Goal: Check status: Check status

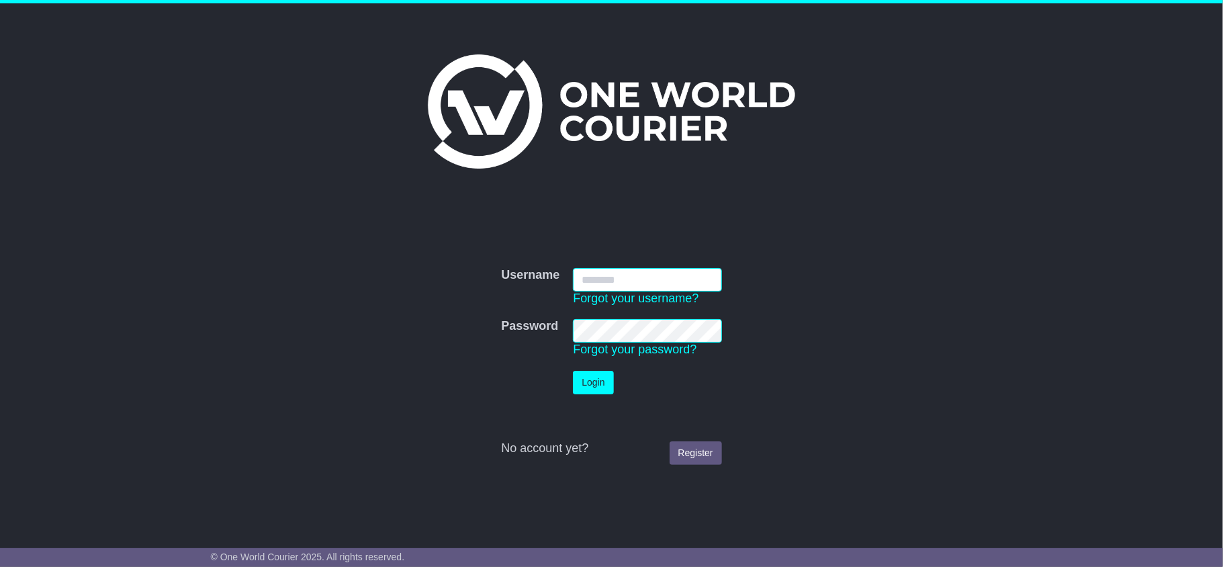
type input "**********"
click at [600, 384] on button "Login" at bounding box center [593, 383] width 40 height 24
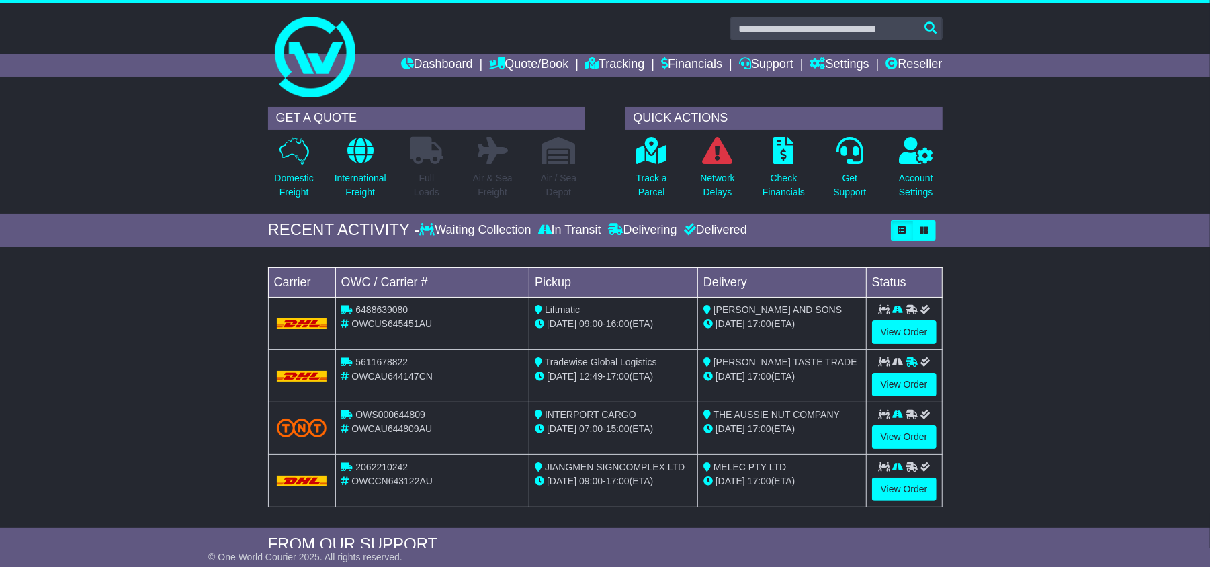
drag, startPoint x: 1086, startPoint y: 142, endPoint x: 893, endPoint y: 98, distance: 198.4
click at [1085, 141] on div "GET A QUOTE Domestic Freight International Freight Full Loads Air & Sea Freight…" at bounding box center [605, 157] width 1210 height 114
click at [936, 66] on link "Reseller" at bounding box center [913, 65] width 56 height 23
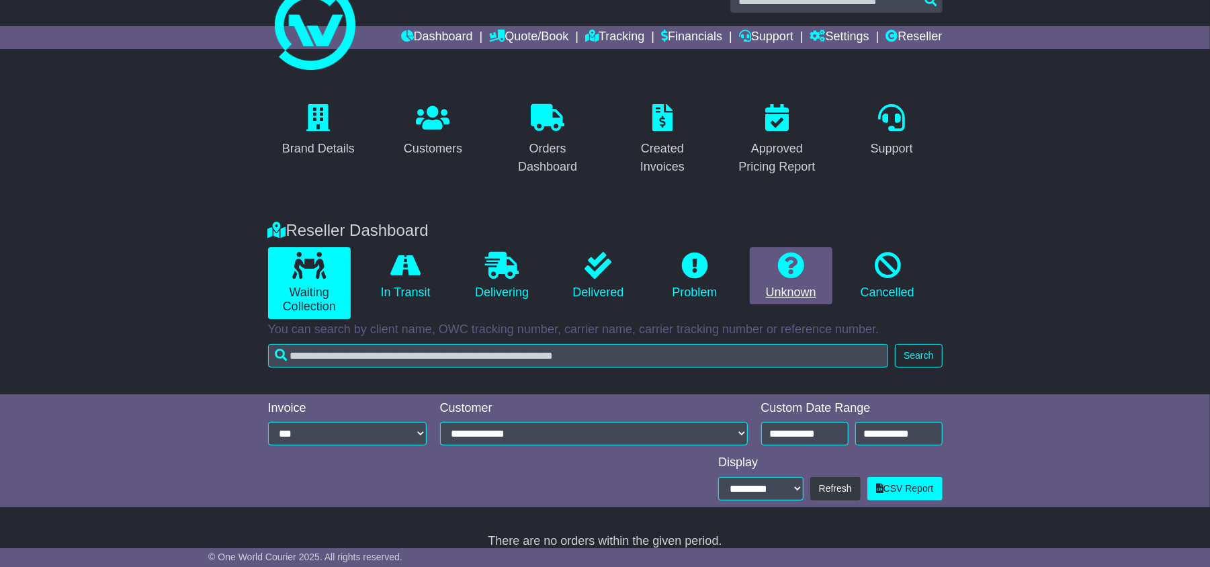
scroll to position [43, 0]
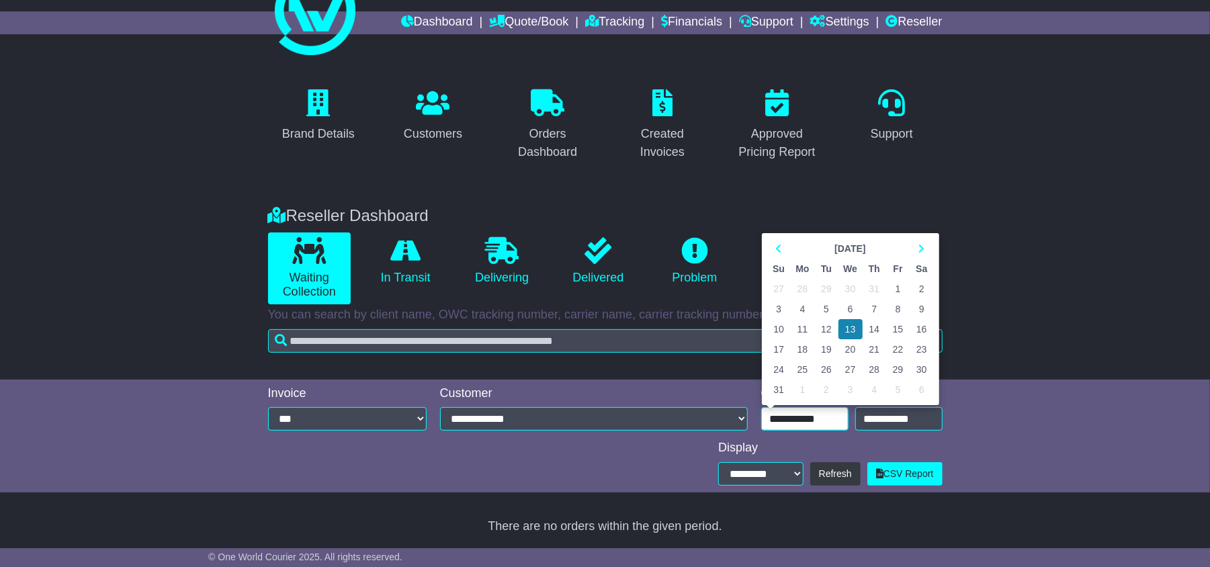
click at [827, 409] on input "**********" at bounding box center [804, 419] width 87 height 24
click at [918, 245] on icon at bounding box center [921, 248] width 6 height 9
click at [892, 289] on td "5" at bounding box center [898, 289] width 24 height 20
type input "**********"
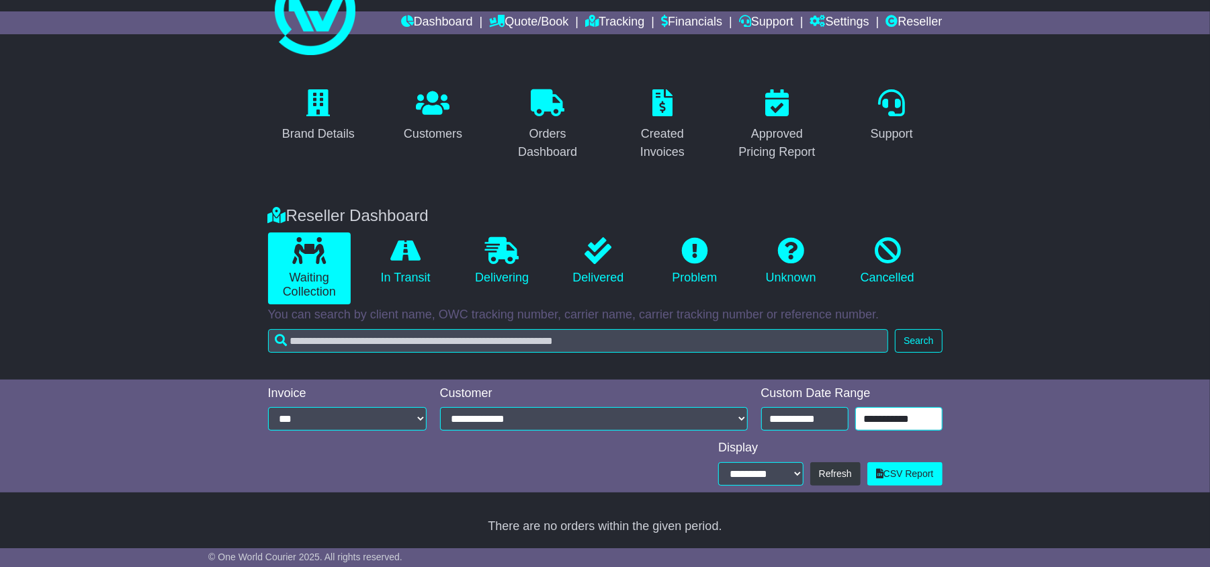
click at [868, 417] on input "**********" at bounding box center [898, 419] width 87 height 24
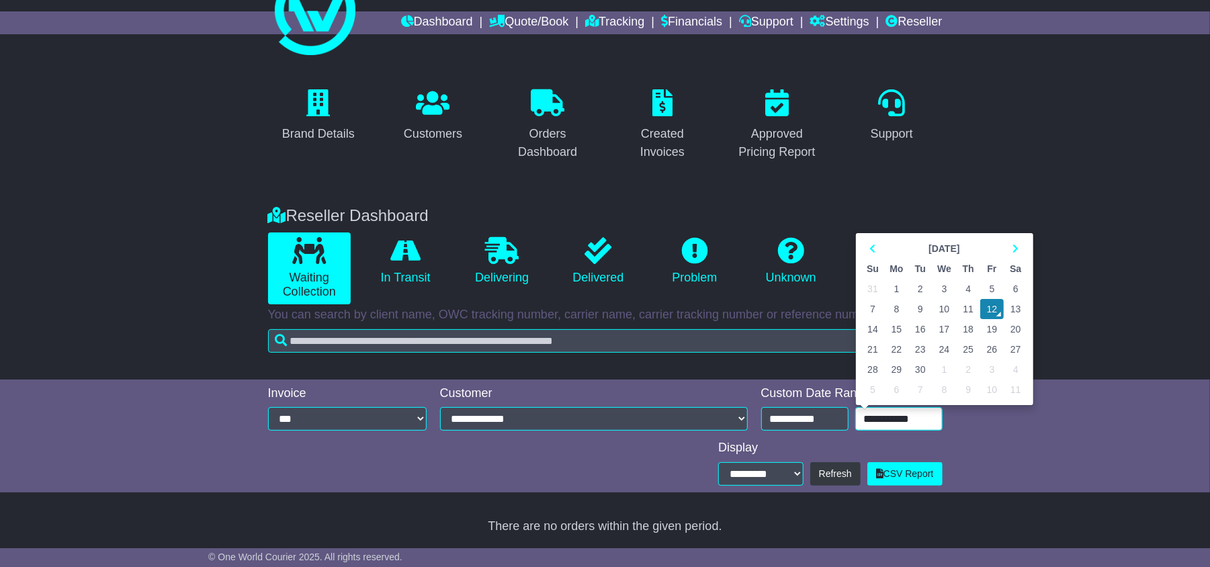
click at [964, 308] on td "11" at bounding box center [968, 309] width 24 height 20
type input "**********"
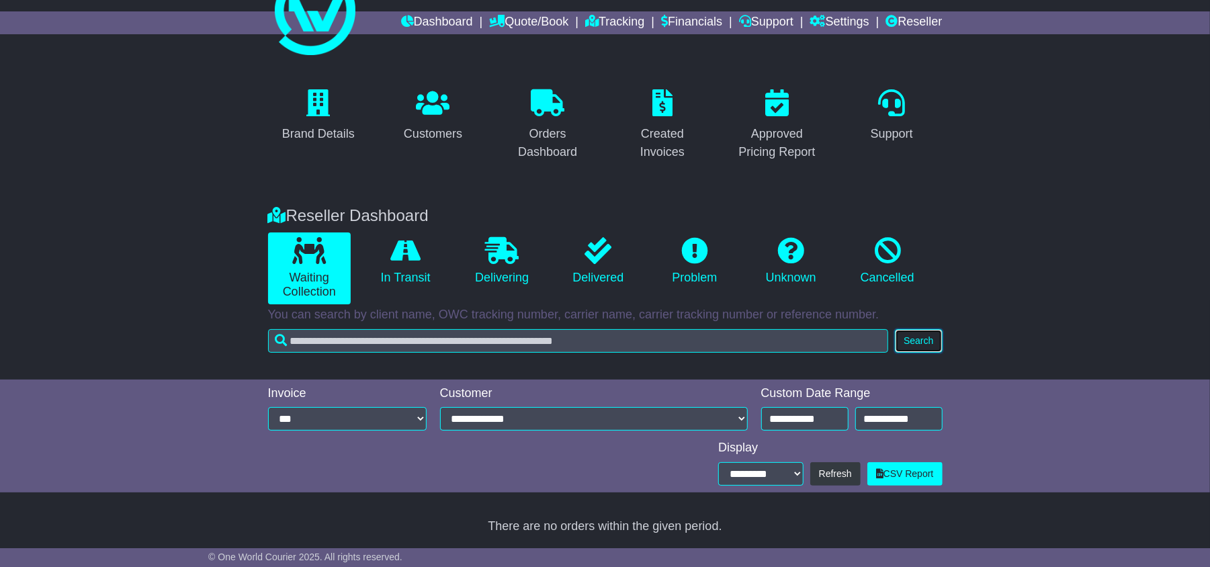
click at [917, 338] on button "Search" at bounding box center [918, 341] width 47 height 24
click at [420, 253] on icon at bounding box center [405, 250] width 30 height 27
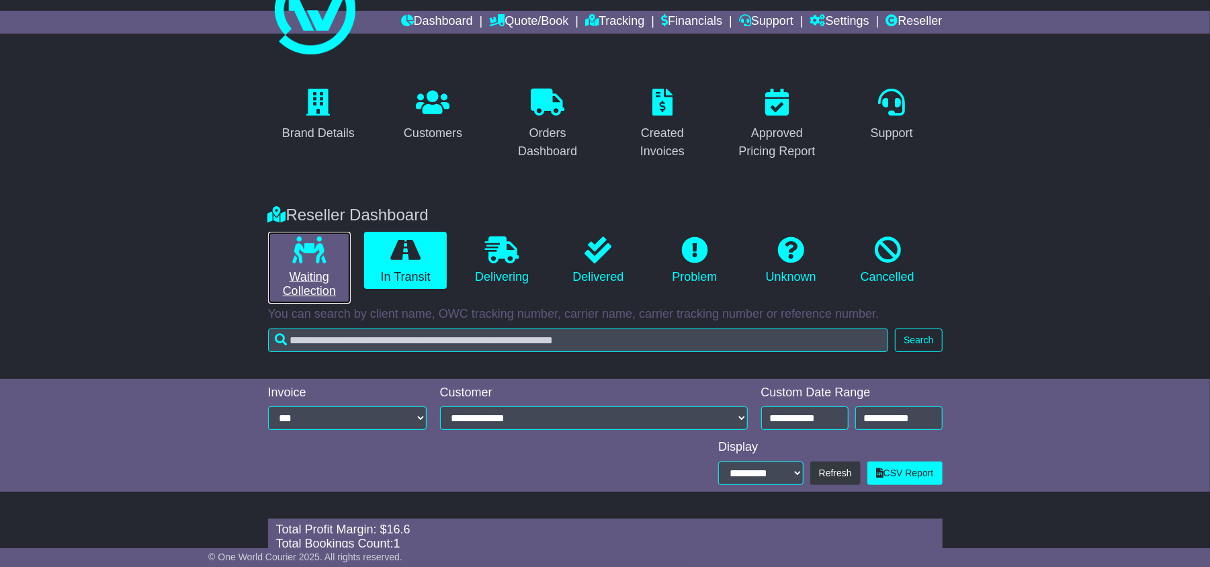
click at [324, 258] on icon at bounding box center [309, 249] width 34 height 27
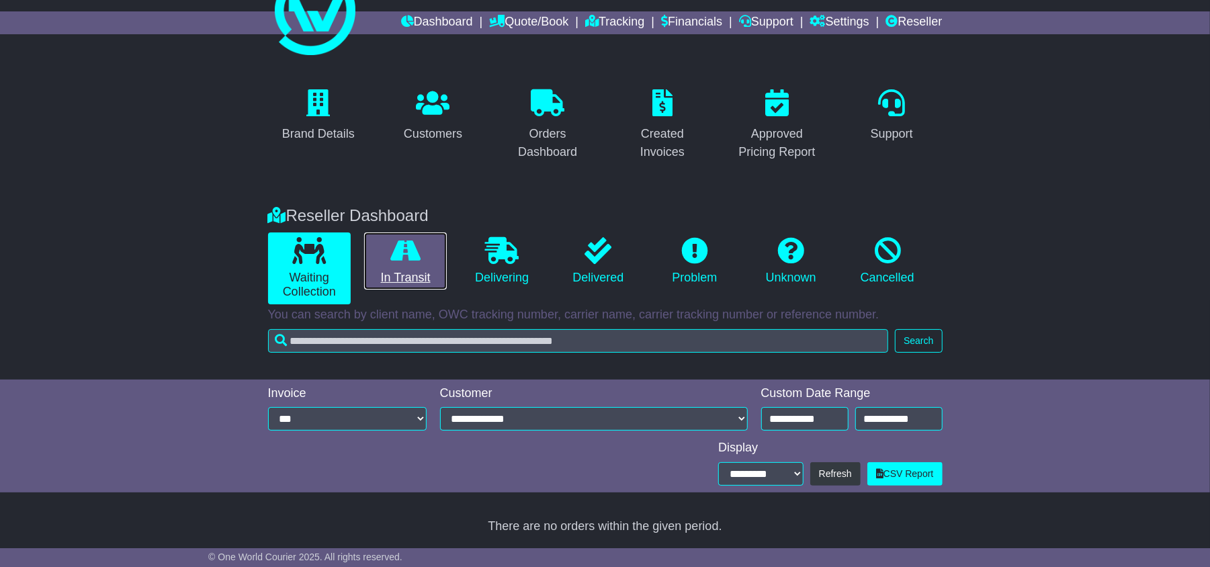
click at [390, 250] on icon at bounding box center [405, 250] width 30 height 27
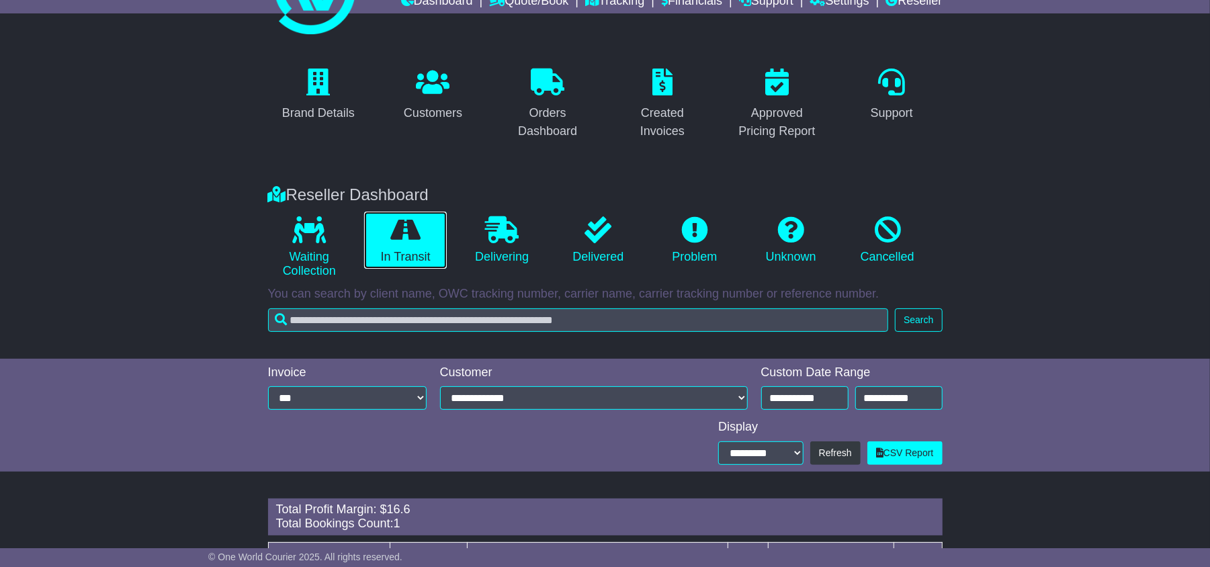
scroll to position [153, 0]
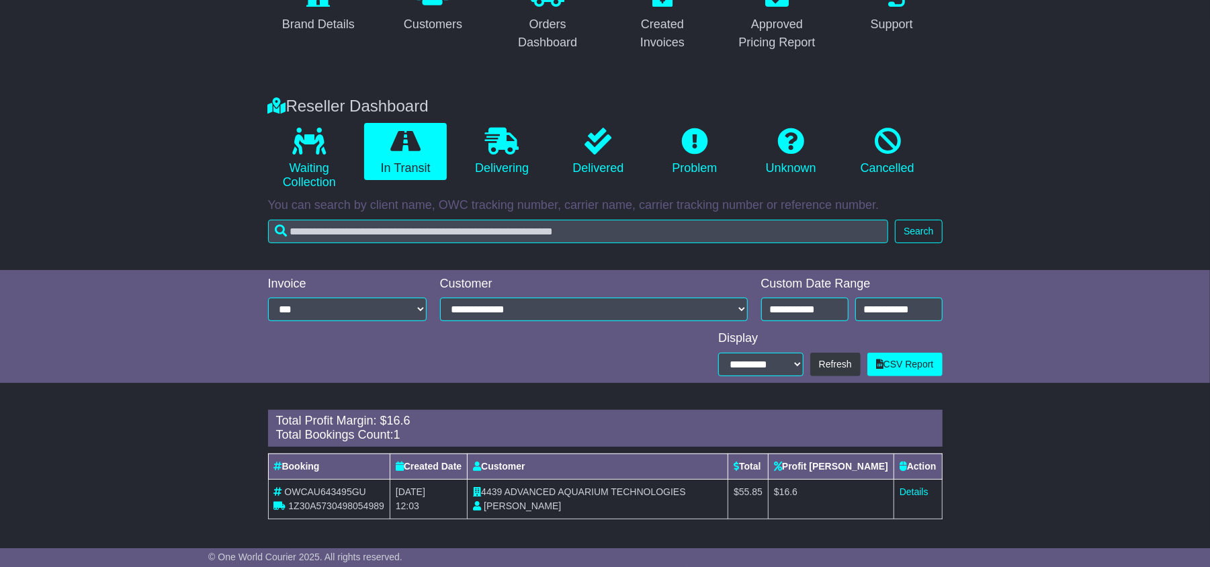
click at [310, 489] on span "OWCAU643495GU" at bounding box center [324, 491] width 81 height 11
copy span "OWCAU643495GU"
click at [312, 504] on span "1Z30A5730498054989" at bounding box center [335, 505] width 95 height 11
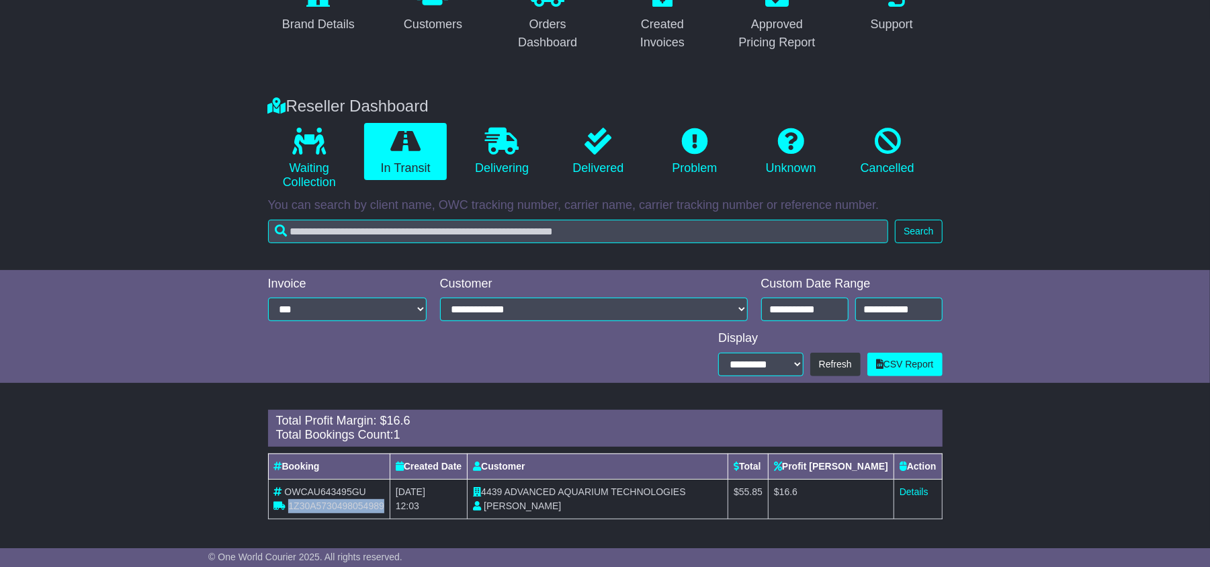
copy span "1Z30A5730498054989"
drag, startPoint x: 775, startPoint y: 493, endPoint x: 839, endPoint y: 492, distance: 64.5
click at [839, 492] on tr "OWCAU643495GU 1Z30A5730498054989 8th September 2025 12:03 4439 ADVANCED AQUARIU…" at bounding box center [605, 499] width 674 height 40
copy tr "$ 55.85 $ 16.6"
click at [899, 490] on link "Details" at bounding box center [913, 491] width 29 height 11
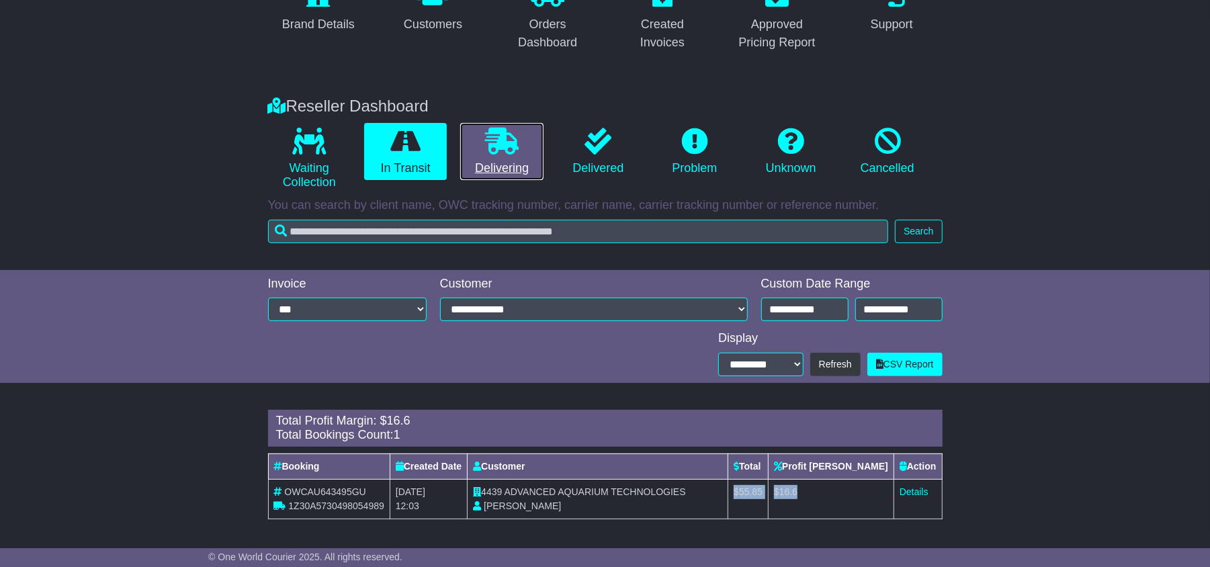
click at [506, 137] on icon at bounding box center [502, 141] width 34 height 27
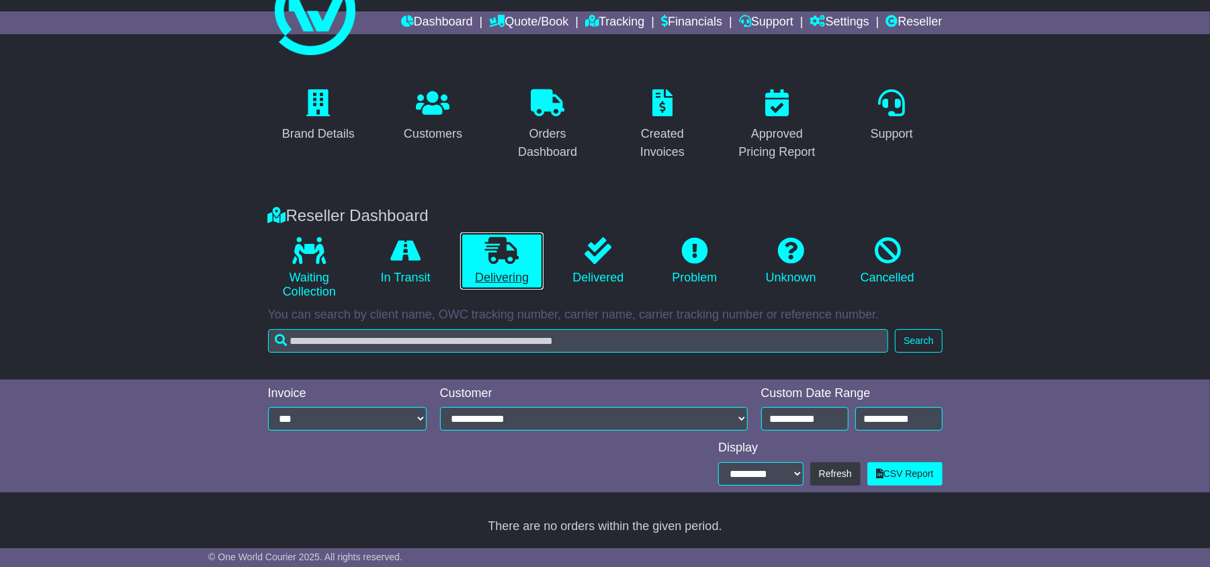
scroll to position [43, 0]
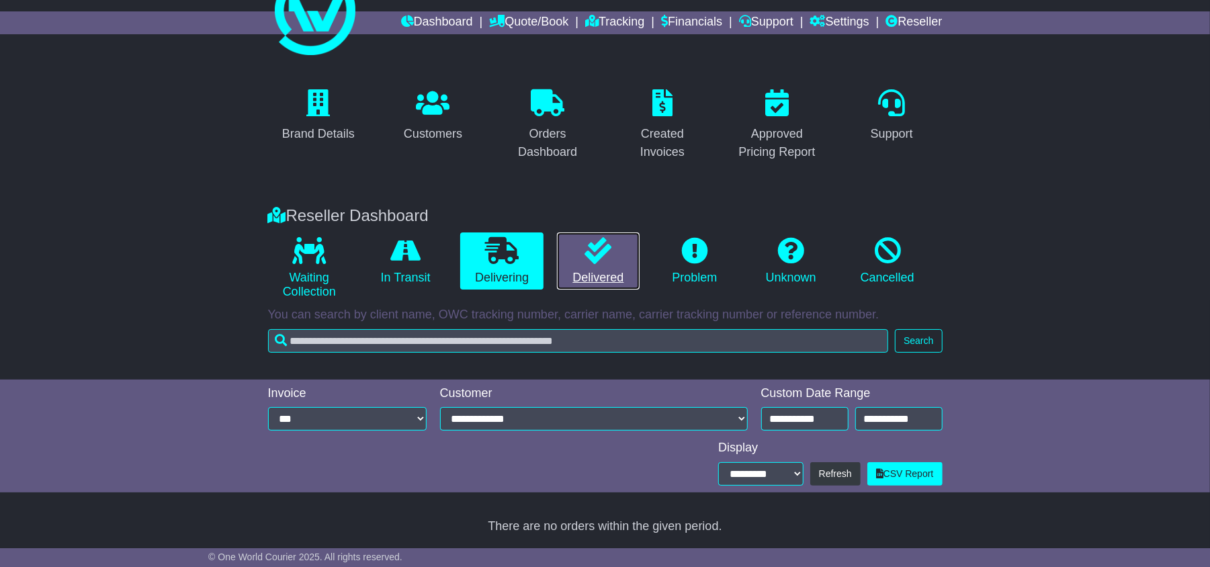
click at [591, 245] on icon at bounding box center [597, 250] width 27 height 27
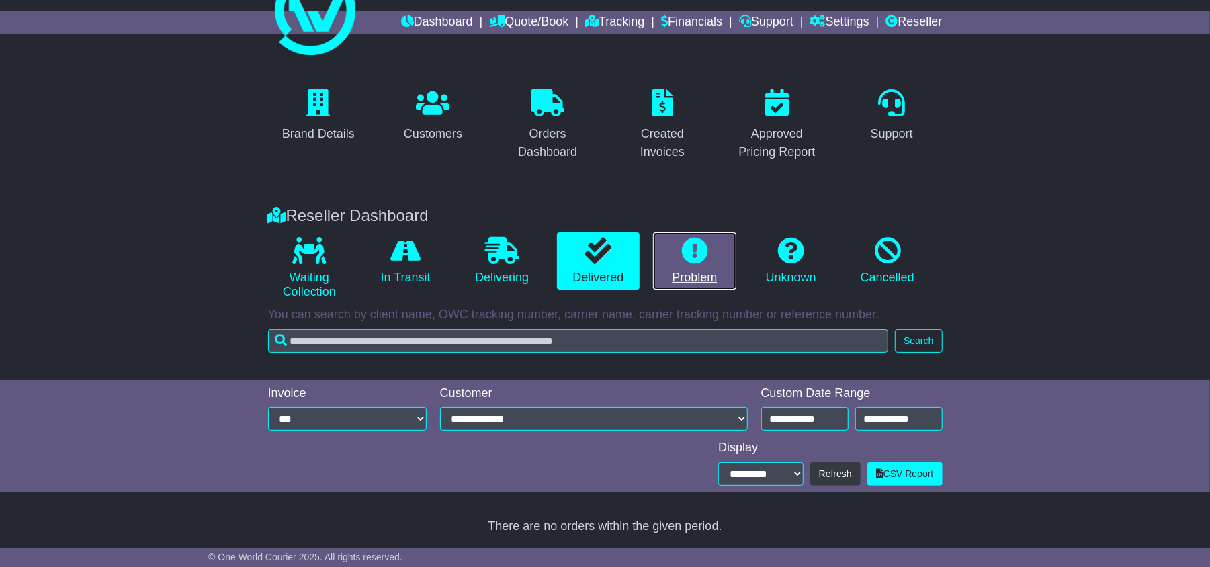
click at [705, 251] on icon at bounding box center [694, 250] width 27 height 27
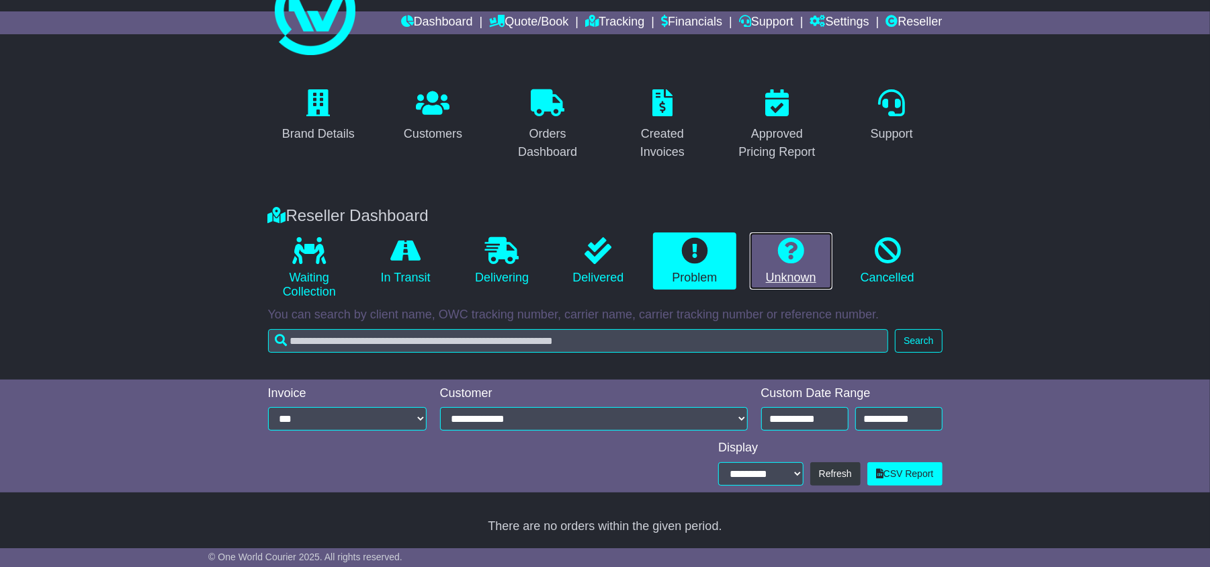
click at [790, 245] on icon at bounding box center [790, 250] width 27 height 27
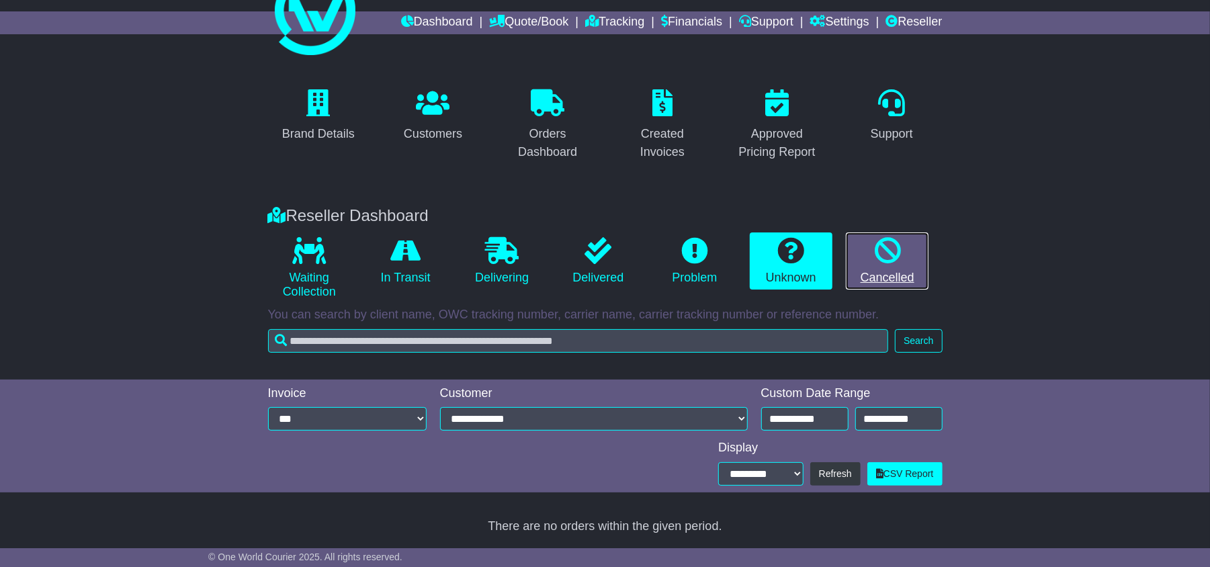
click at [880, 247] on icon at bounding box center [887, 250] width 27 height 27
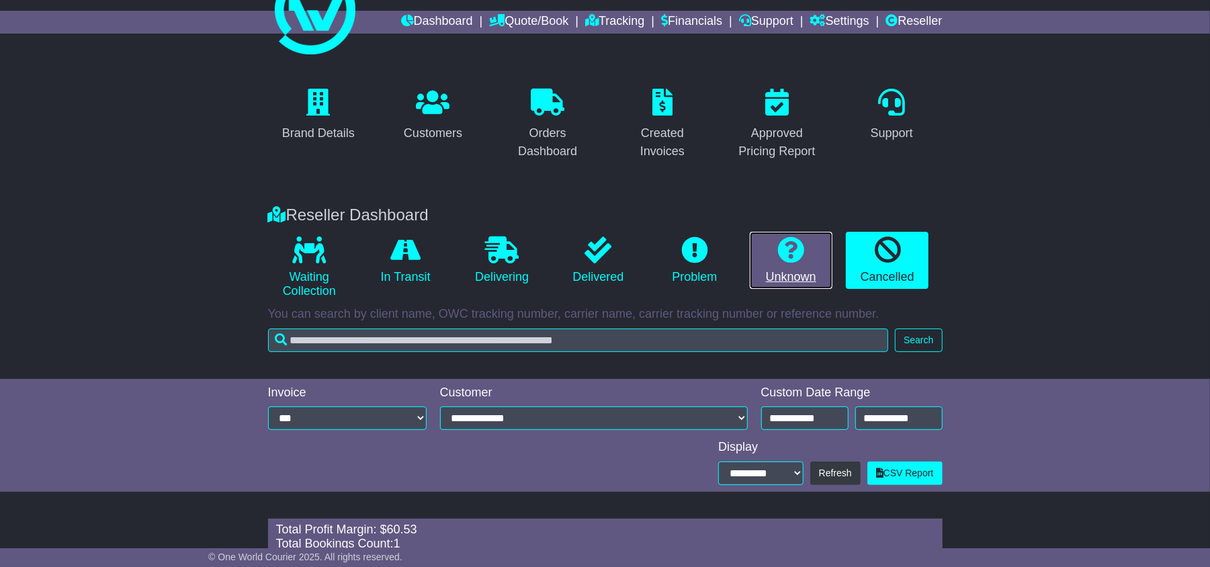
click at [796, 247] on icon at bounding box center [790, 249] width 27 height 27
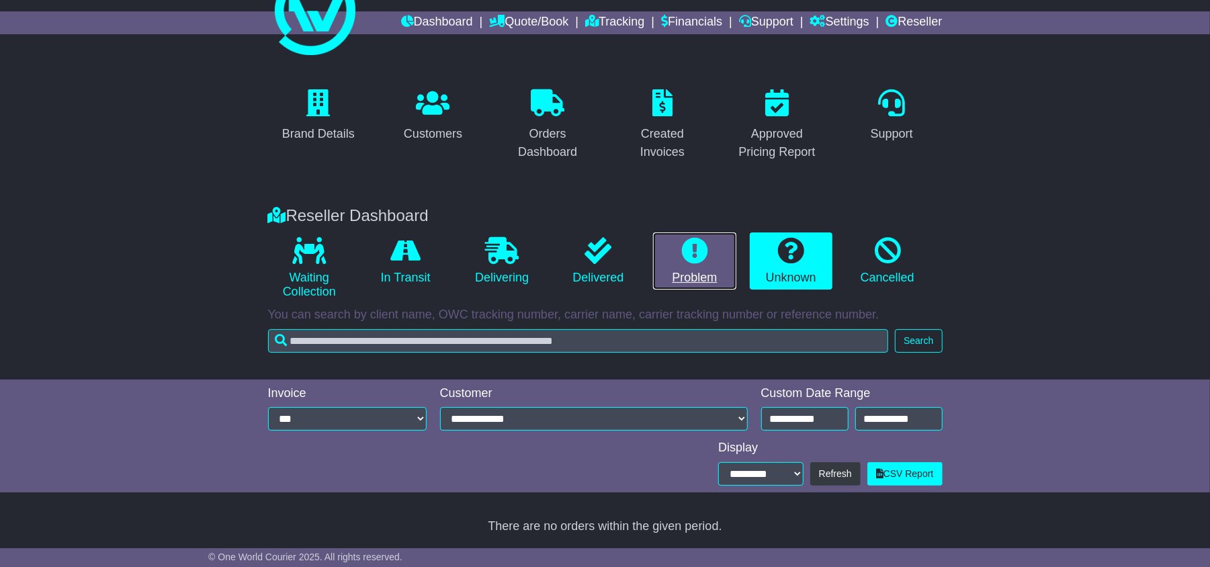
click at [697, 242] on icon at bounding box center [694, 250] width 27 height 27
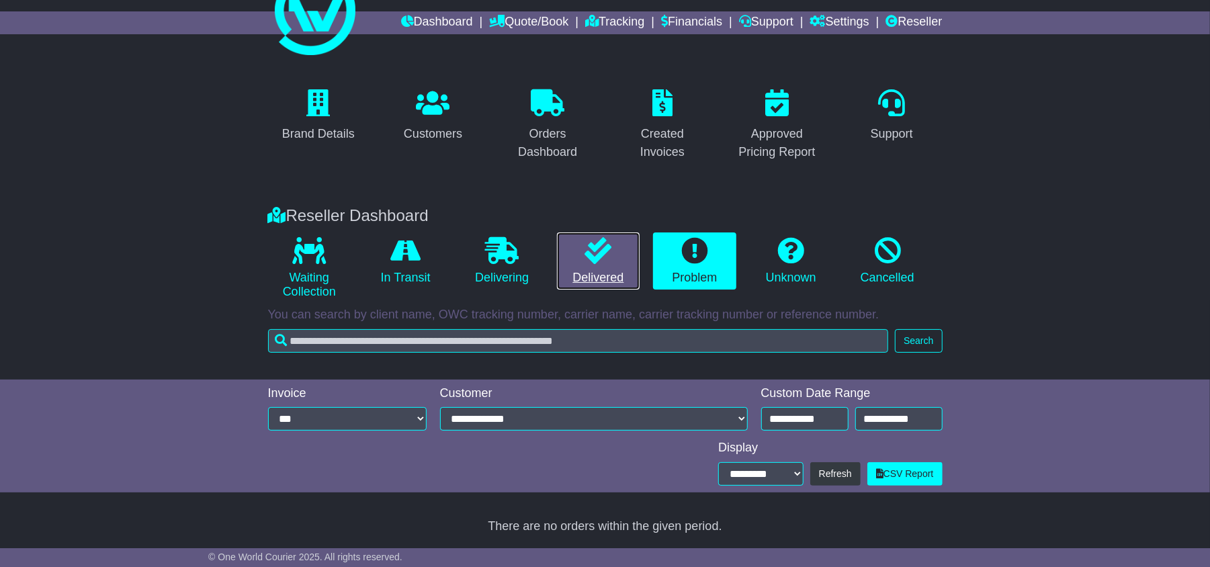
click at [610, 246] on icon at bounding box center [597, 250] width 27 height 27
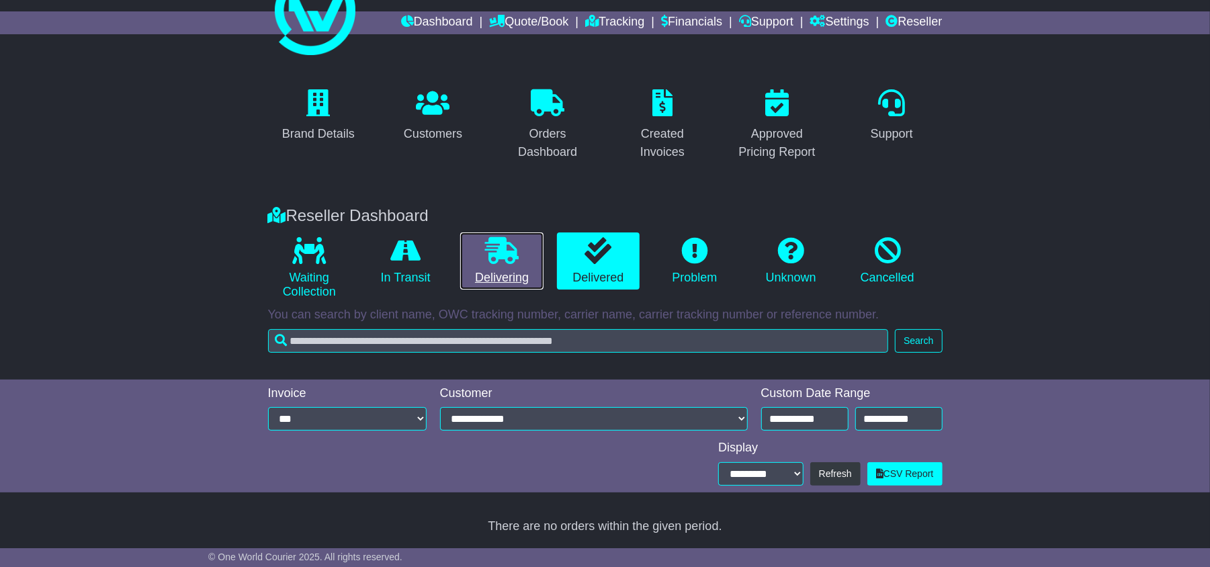
click at [492, 247] on icon at bounding box center [502, 250] width 34 height 27
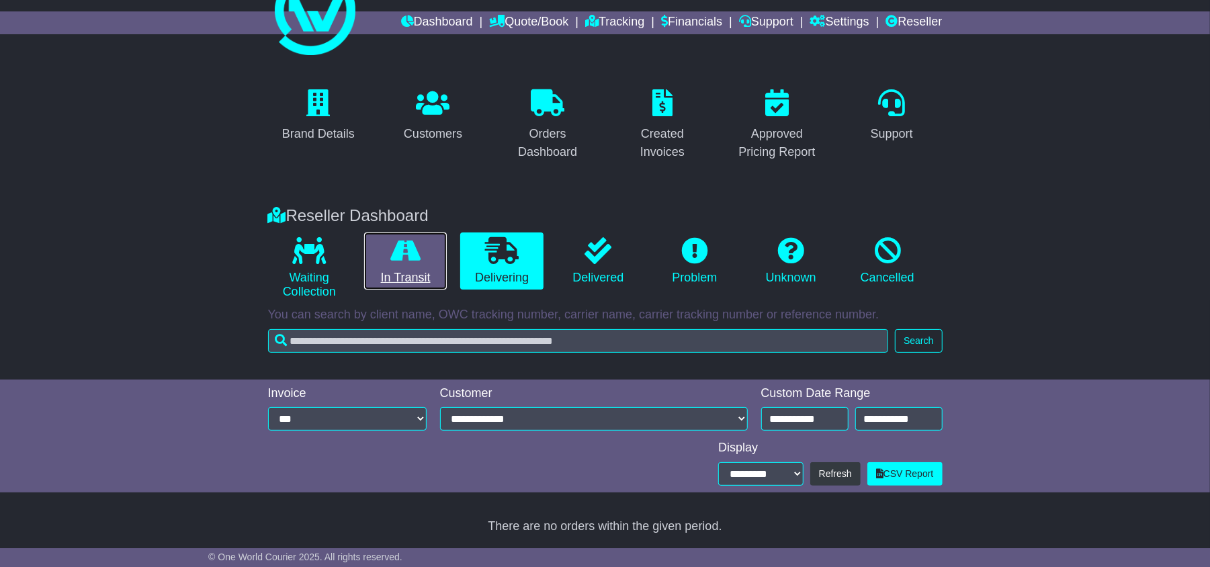
click at [402, 251] on icon at bounding box center [405, 250] width 30 height 27
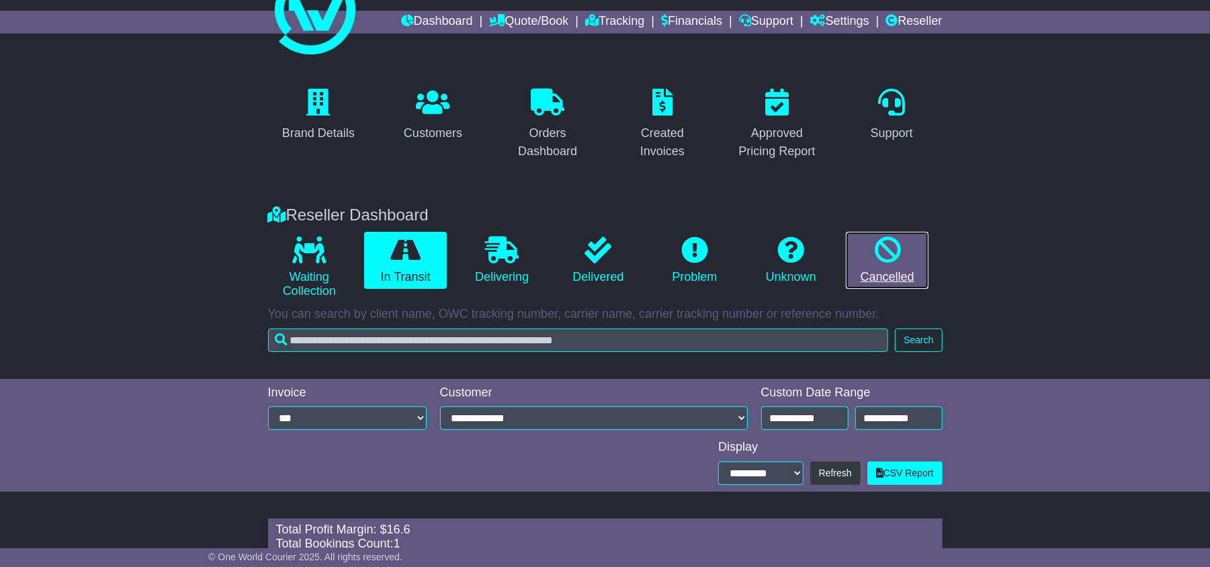
click at [892, 250] on icon at bounding box center [887, 249] width 27 height 27
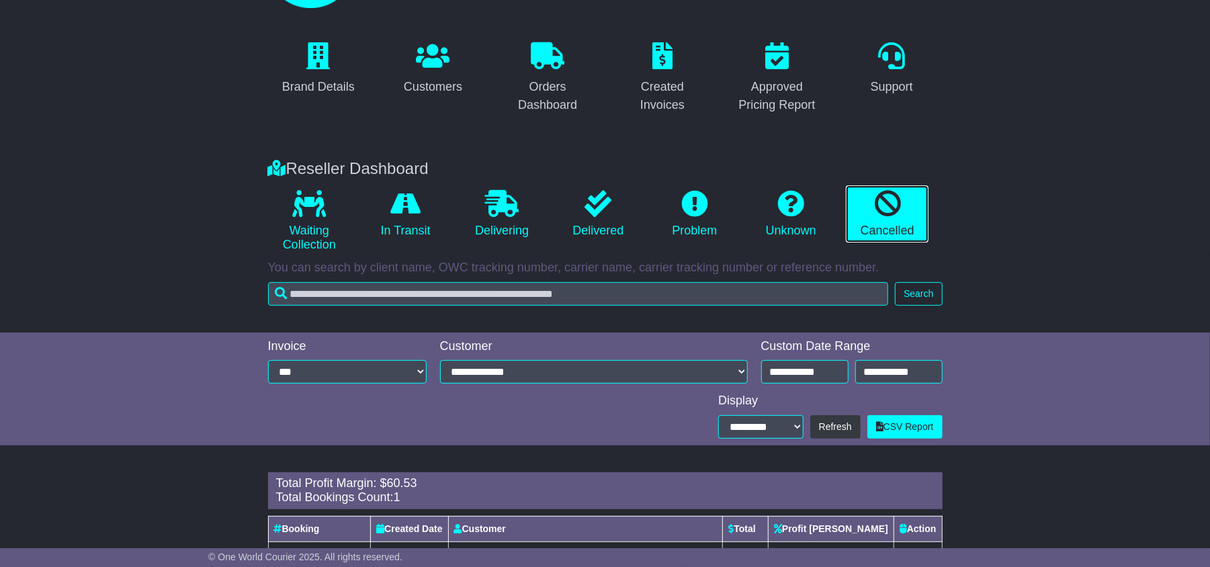
scroll to position [153, 0]
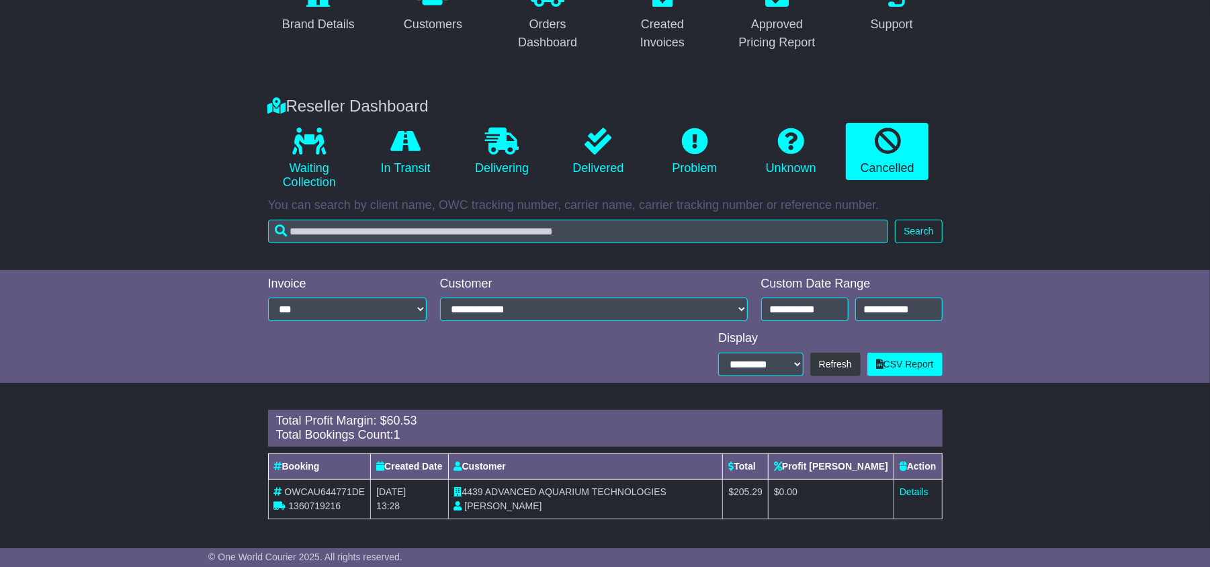
click at [318, 492] on span "OWCAU644771DE" at bounding box center [324, 491] width 81 height 11
click at [317, 490] on span "OWCAU644771DE" at bounding box center [324, 491] width 81 height 11
copy span "OWCAU644771DE"
click at [302, 508] on span "1360719216" at bounding box center [314, 505] width 52 height 11
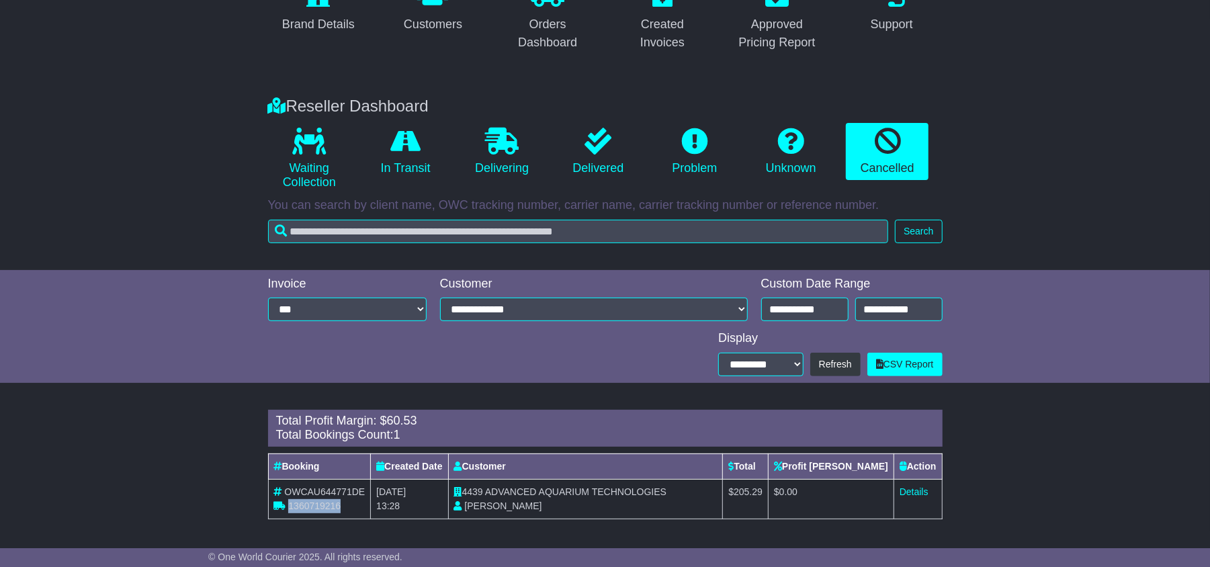
copy span "1360719216"
click at [528, 490] on span "ADVANCED AQUARIUM TECHNOLOGIES" at bounding box center [575, 491] width 181 height 11
drag, startPoint x: 771, startPoint y: 490, endPoint x: 814, endPoint y: 494, distance: 43.2
click at [842, 494] on tr "OWCAU644771DE 1360719216 10th September 2025 13:28 4439 ADVANCED AQUARIUM TECHN…" at bounding box center [605, 499] width 674 height 40
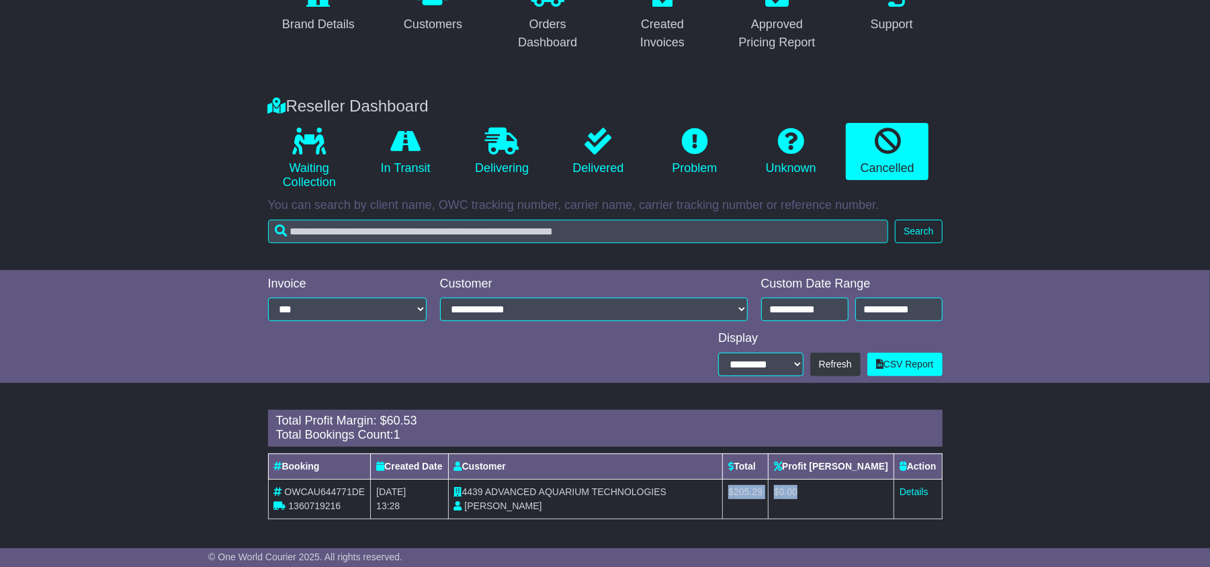
copy tr "$ 205.29 $ 0.00"
click at [911, 490] on link "Details" at bounding box center [913, 491] width 29 height 11
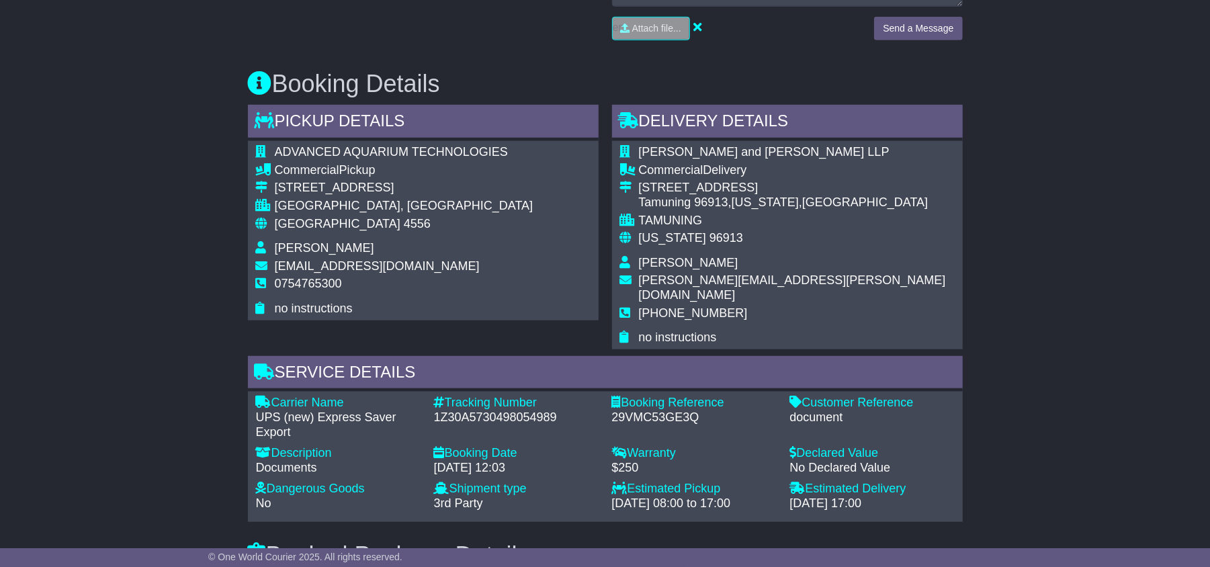
scroll to position [716, 0]
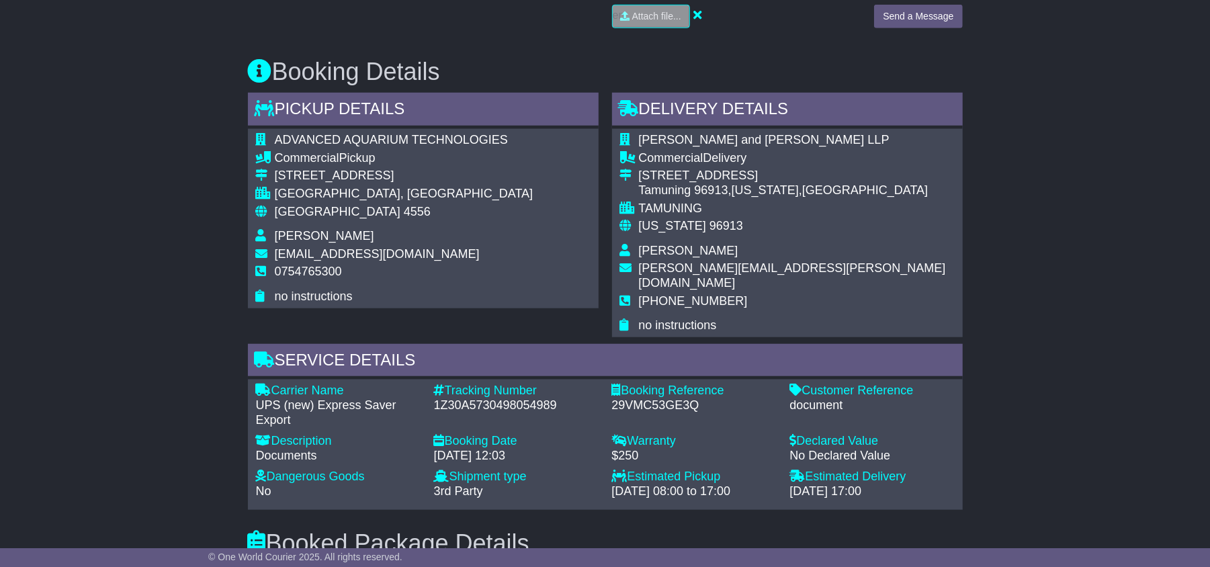
click at [301, 132] on div "ADVANCED AQUARIUM TECHNOLOGIES Commercial Pickup 14 KERRYL STREET KUNDA PARK, Q…" at bounding box center [423, 218] width 351 height 179
click at [313, 140] on span "ADVANCED AQUARIUM TECHNOLOGIES" at bounding box center [391, 139] width 233 height 13
drag, startPoint x: 313, startPoint y: 140, endPoint x: 437, endPoint y: 143, distance: 123.6
click at [320, 140] on span "ADVANCED AQUARIUM TECHNOLOGIES" at bounding box center [391, 139] width 233 height 13
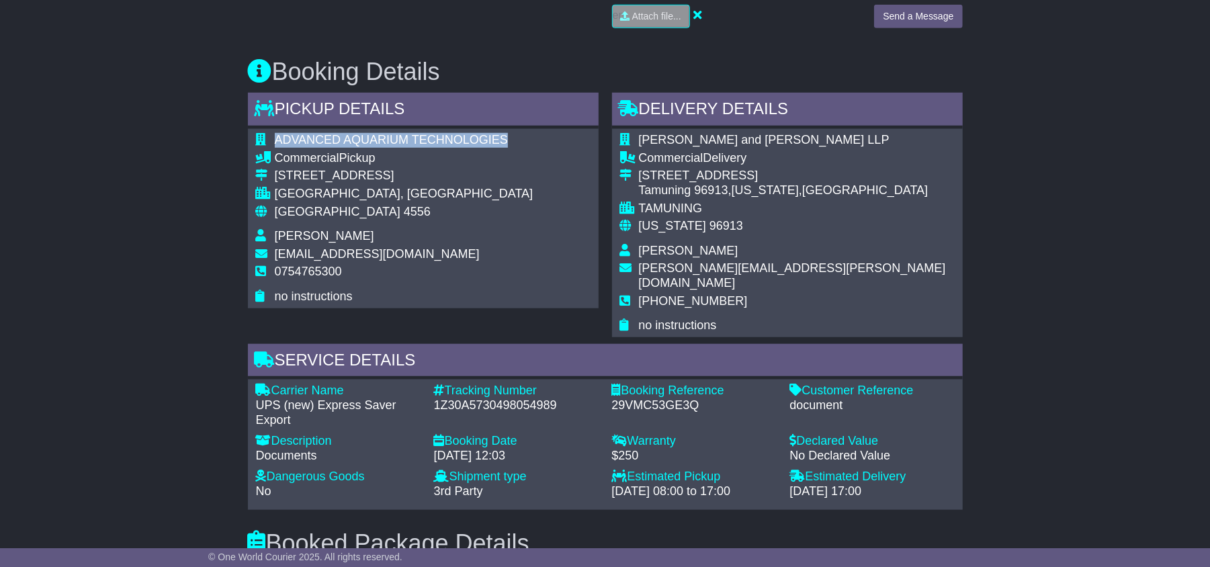
click at [473, 142] on span "ADVANCED AQUARIUM TECHNOLOGIES" at bounding box center [391, 139] width 233 height 13
copy span "ADVANCED AQUARIUM TECHNOLOGIES"
click at [646, 135] on span "Ernst and Young LLP" at bounding box center [764, 139] width 251 height 13
drag, startPoint x: 651, startPoint y: 135, endPoint x: 734, endPoint y: 143, distance: 83.7
click at [667, 140] on span "Ernst and Young LLP" at bounding box center [764, 139] width 251 height 13
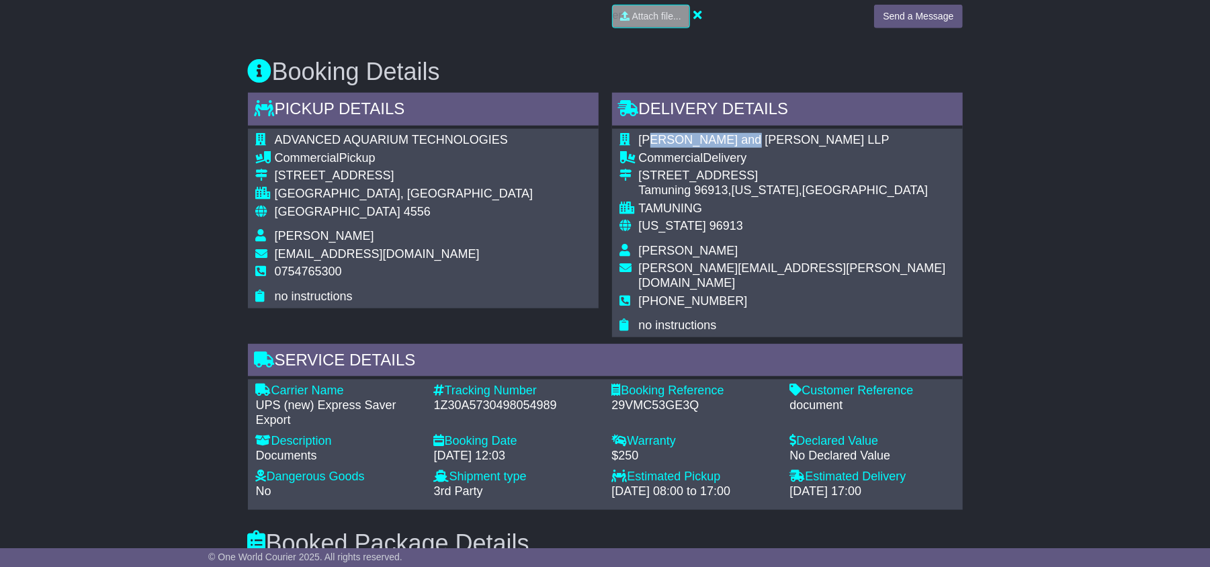
drag, startPoint x: 734, startPoint y: 143, endPoint x: 762, endPoint y: 140, distance: 27.7
click at [737, 143] on span "Ernst and Young LLP" at bounding box center [764, 139] width 251 height 13
click at [659, 140] on span "Ernst and Young LLP" at bounding box center [764, 139] width 251 height 13
click at [726, 138] on span "Ernst and Young LLP" at bounding box center [764, 139] width 251 height 13
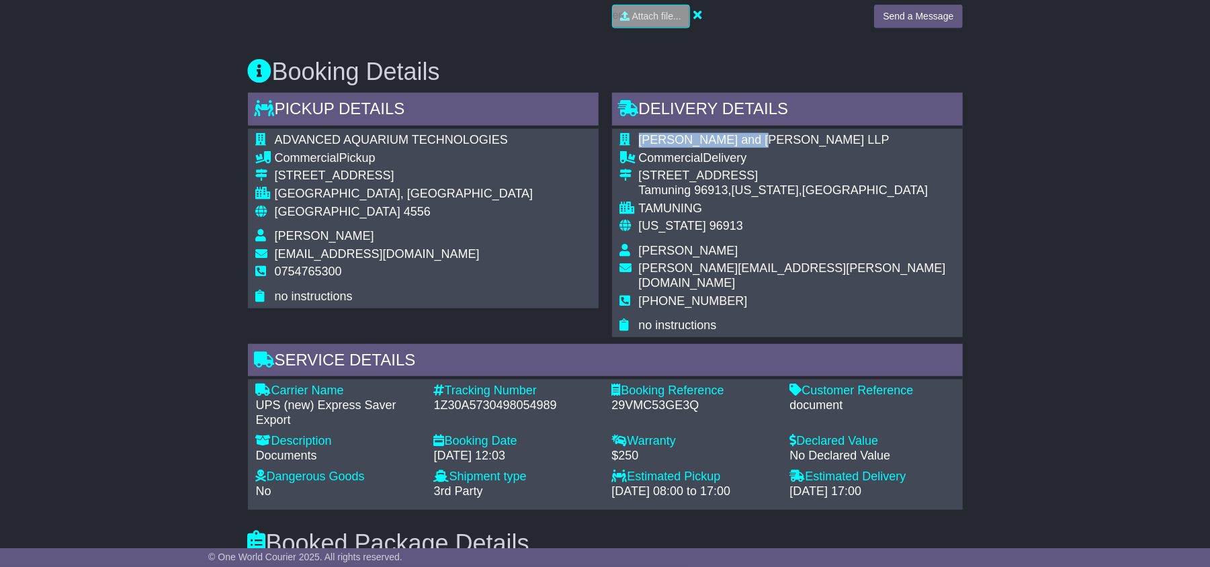
click at [745, 135] on span "Ernst and Young LLP" at bounding box center [764, 139] width 251 height 13
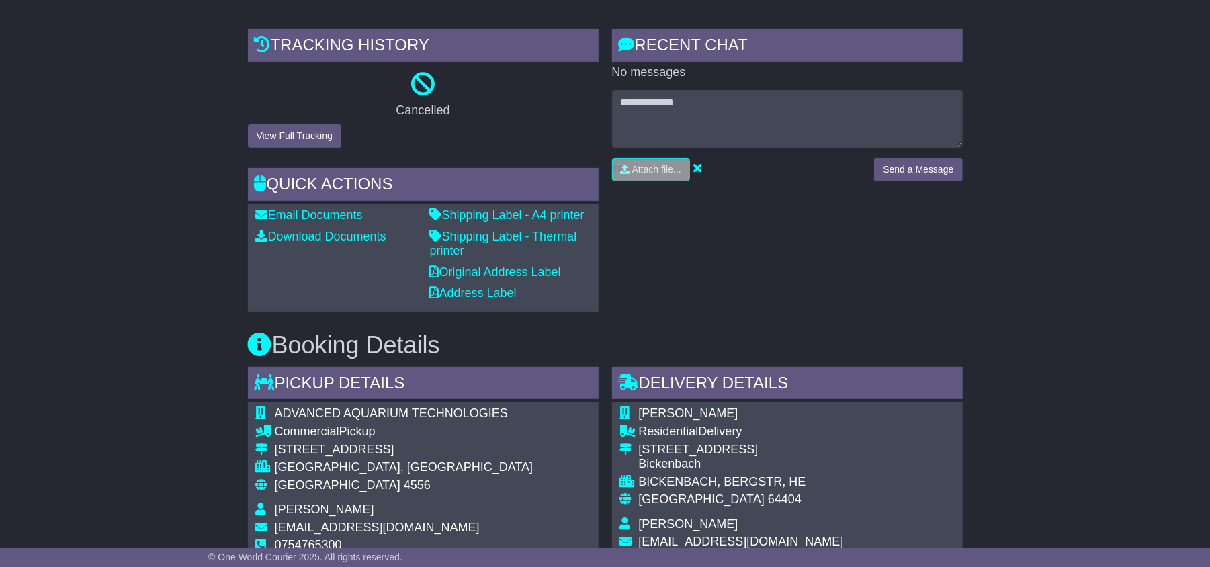
scroll to position [537, 0]
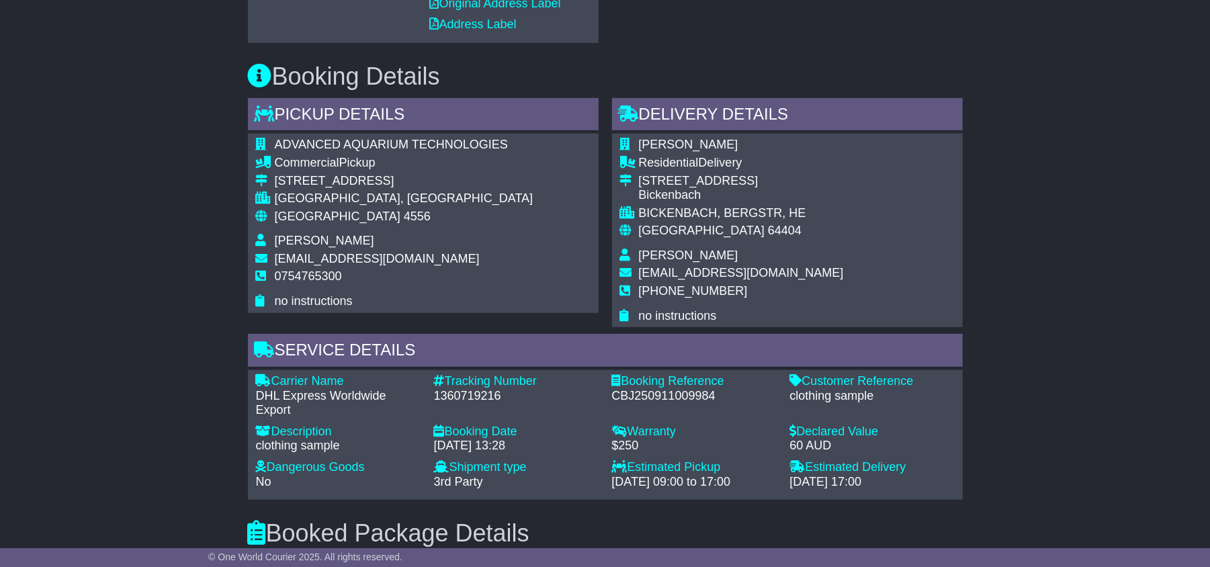
drag, startPoint x: 305, startPoint y: 143, endPoint x: 312, endPoint y: 141, distance: 7.0
click at [306, 142] on span "ADVANCED AQUARIUM TECHNOLOGIES" at bounding box center [391, 144] width 233 height 13
click at [312, 141] on span "ADVANCED AQUARIUM TECHNOLOGIES" at bounding box center [391, 144] width 233 height 13
click at [486, 146] on span "ADVANCED AQUARIUM TECHNOLOGIES" at bounding box center [391, 144] width 233 height 13
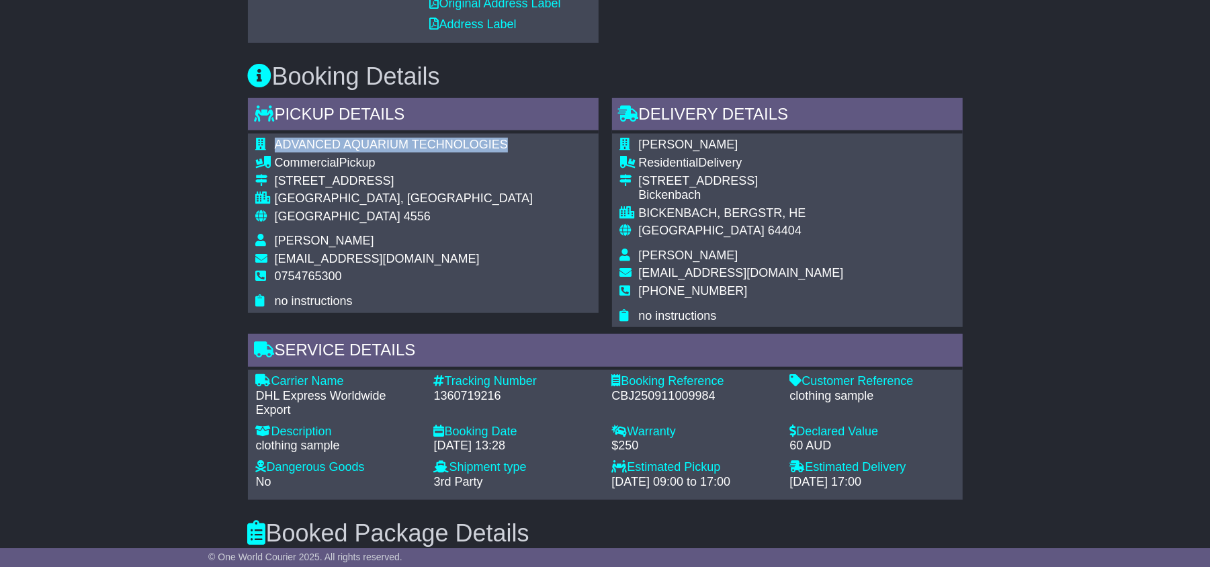
copy span "ADVANCED AQUARIUM TECHNOLOGIES"
click at [645, 141] on span "[PERSON_NAME]" at bounding box center [688, 144] width 99 height 13
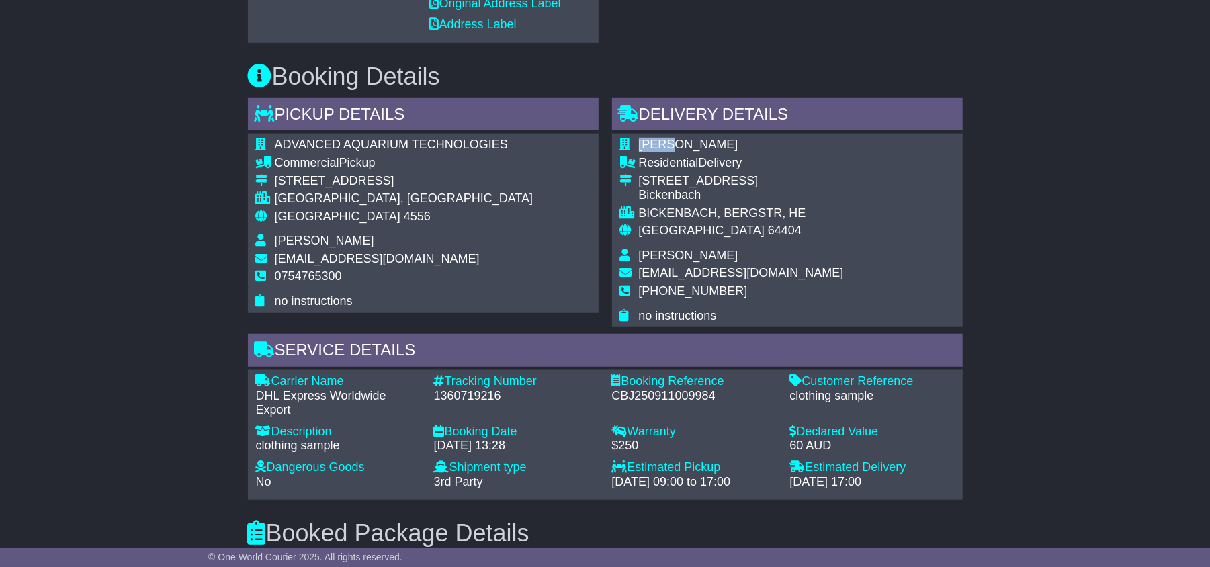
click at [645, 141] on span "[PERSON_NAME]" at bounding box center [688, 144] width 99 height 13
click at [678, 138] on span "[PERSON_NAME]" at bounding box center [688, 144] width 99 height 13
copy span "[PERSON_NAME]"
click at [829, 196] on div "[PERSON_NAME] Residential Delivery [STREET_ADDRESS] [GEOGRAPHIC_DATA], [GEOGRAP…" at bounding box center [787, 230] width 351 height 193
